Goal: Find specific page/section: Find specific page/section

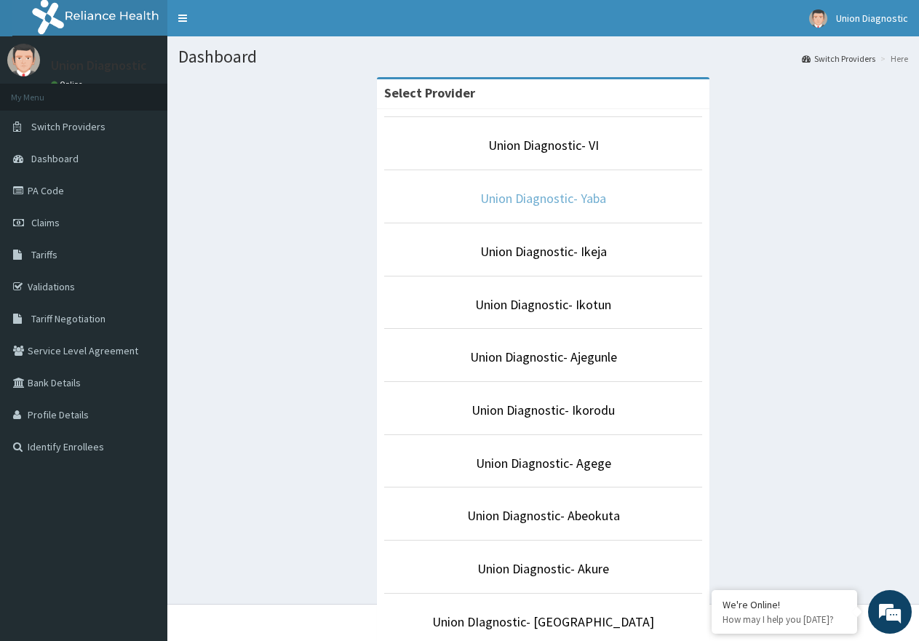
click at [557, 201] on link "Union Diagnostic- Yaba" at bounding box center [543, 198] width 126 height 17
click at [519, 201] on link "Union Diagnostic- Yaba" at bounding box center [543, 198] width 126 height 17
click at [570, 196] on link "Union Diagnostic- Yaba" at bounding box center [543, 198] width 126 height 17
click at [499, 199] on link "Union Diagnostic- Yaba" at bounding box center [543, 198] width 126 height 17
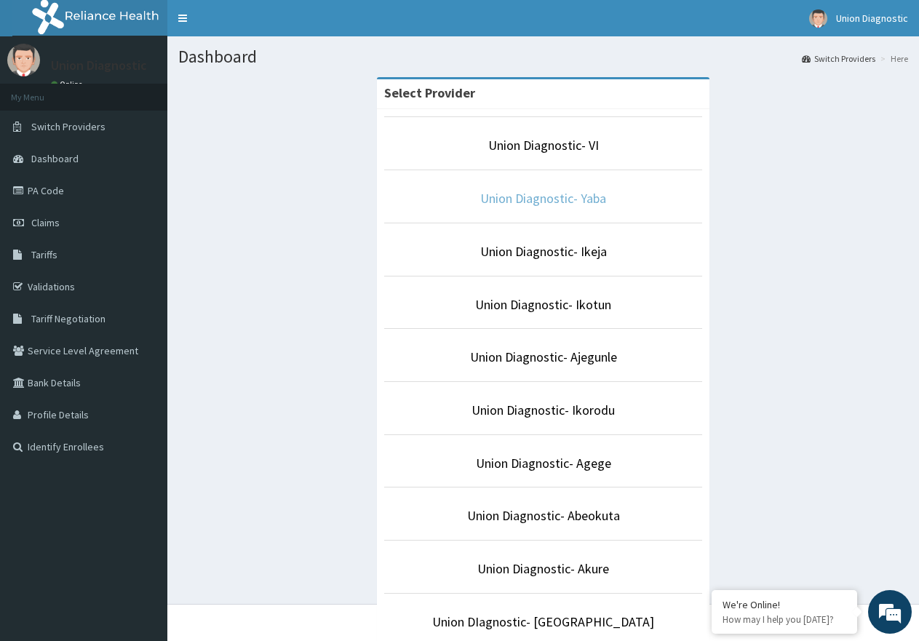
click at [499, 199] on link "Union Diagnostic- Yaba" at bounding box center [543, 198] width 126 height 17
drag, startPoint x: 539, startPoint y: 195, endPoint x: 529, endPoint y: 199, distance: 10.8
click at [529, 199] on link "Union Diagnostic- Yaba" at bounding box center [543, 198] width 126 height 17
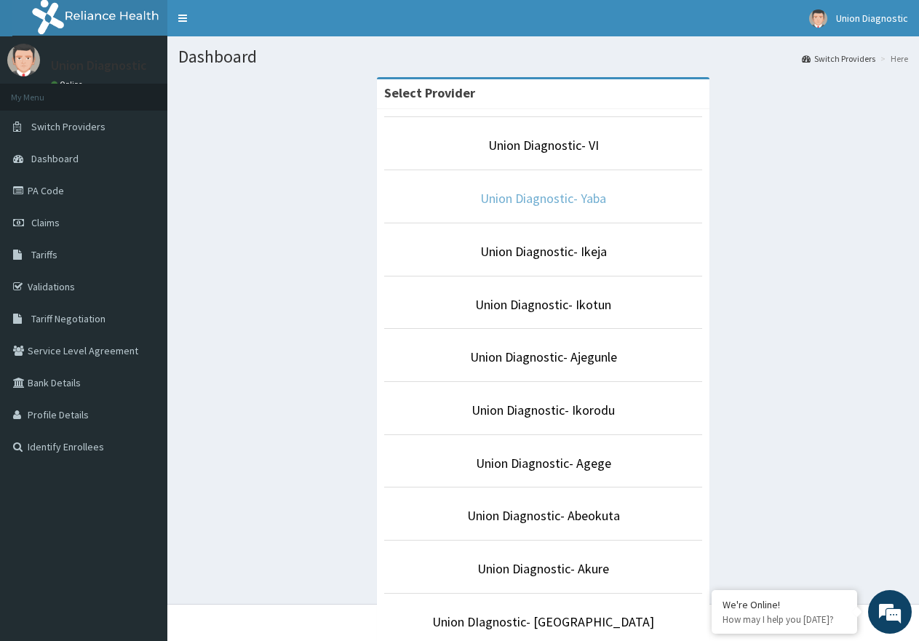
click at [529, 199] on link "Union Diagnostic- Yaba" at bounding box center [543, 198] width 126 height 17
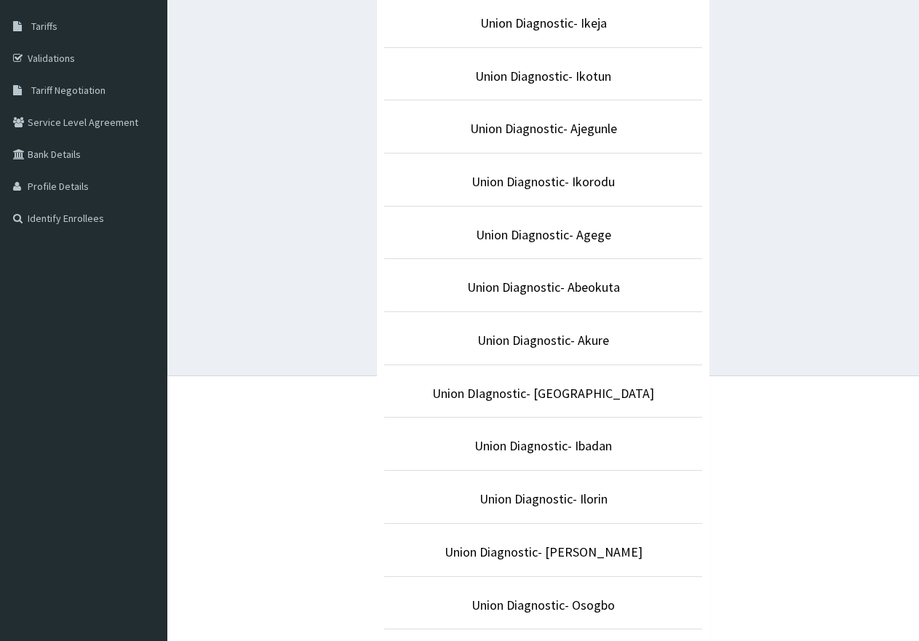
scroll to position [14, 0]
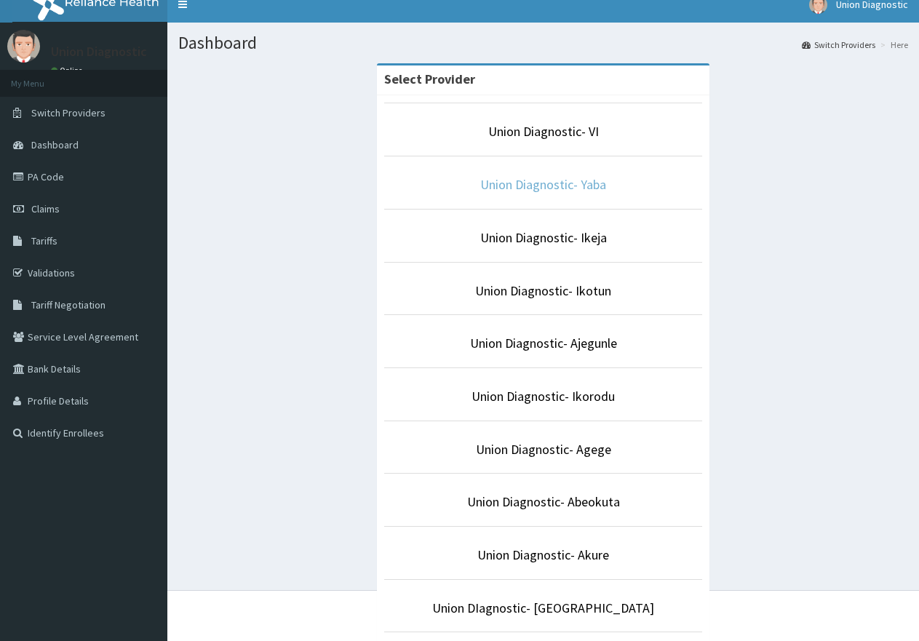
click at [509, 191] on link "Union Diagnostic- Yaba" at bounding box center [543, 184] width 126 height 17
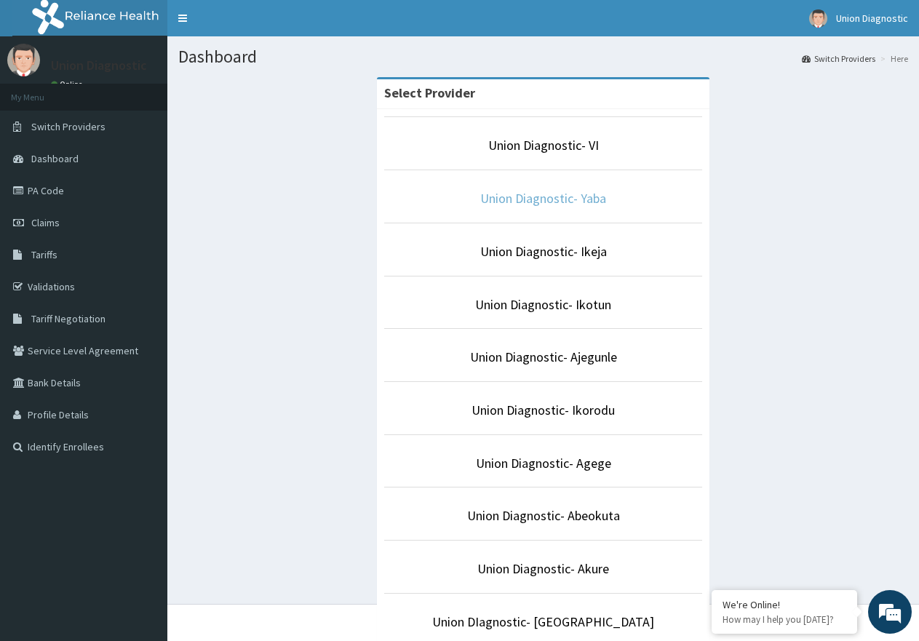
click at [529, 200] on link "Union Diagnostic- Yaba" at bounding box center [543, 198] width 126 height 17
